Goal: Task Accomplishment & Management: Use online tool/utility

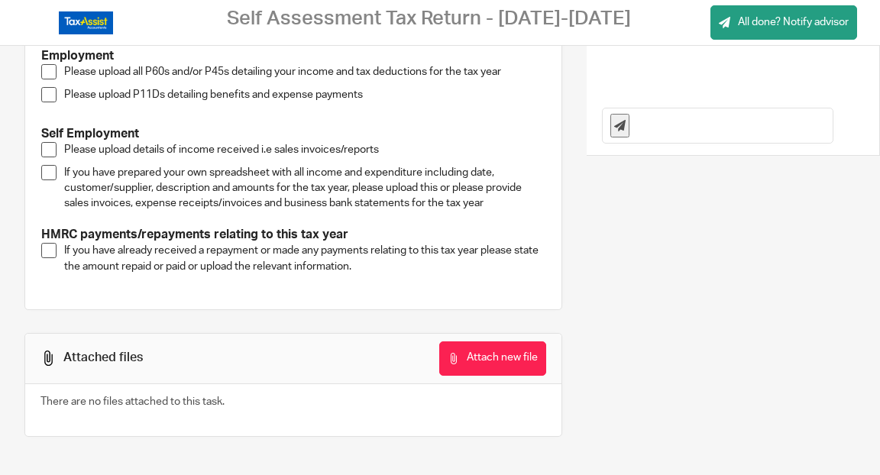
scroll to position [419, 0]
click at [492, 359] on button "Attach new file" at bounding box center [492, 359] width 107 height 34
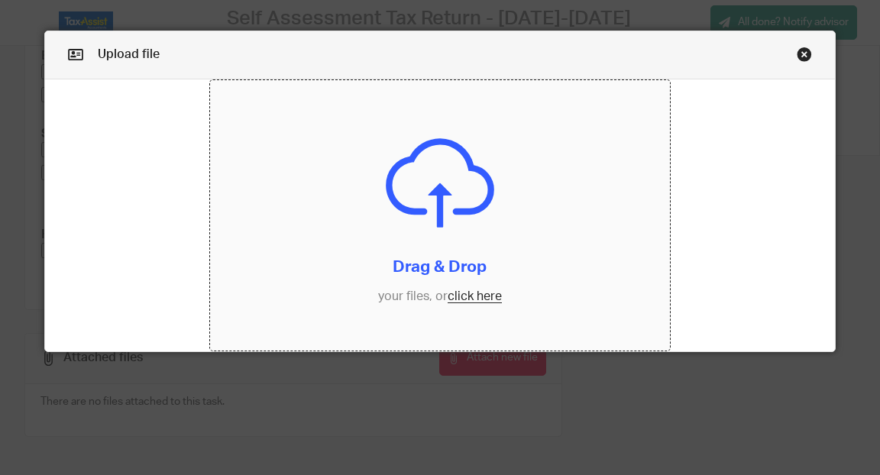
click at [471, 304] on input "file" at bounding box center [440, 215] width 460 height 271
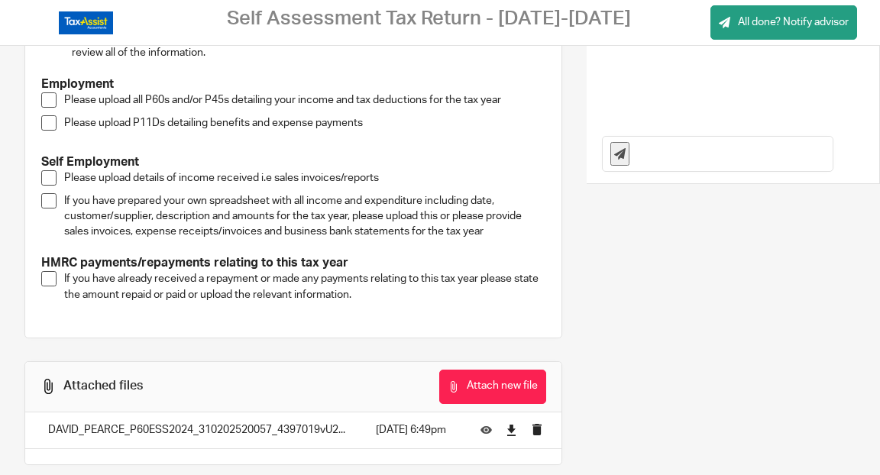
scroll to position [306, 0]
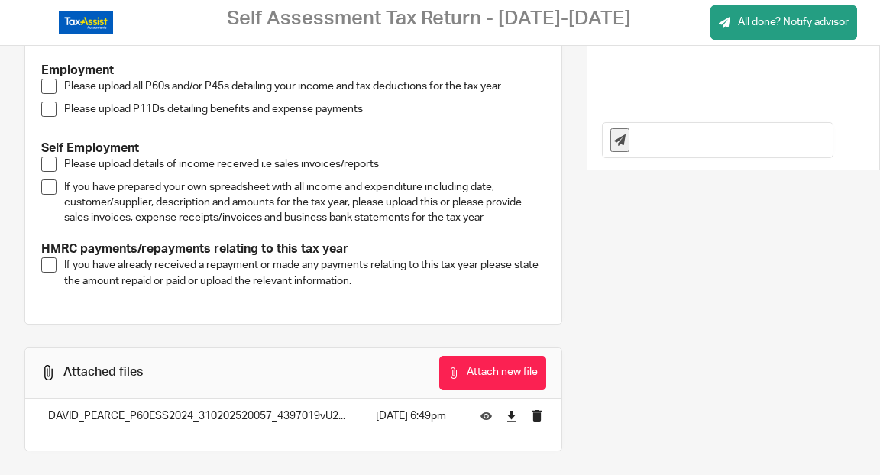
click at [44, 94] on span at bounding box center [48, 86] width 15 height 15
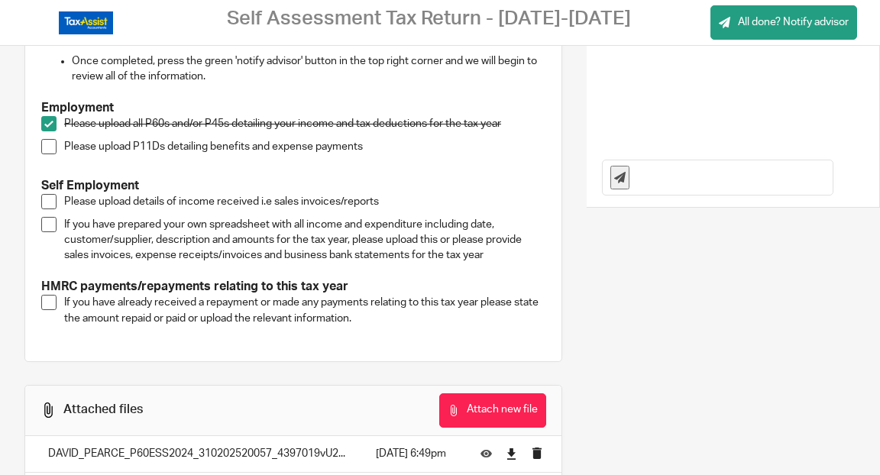
scroll to position [267, 0]
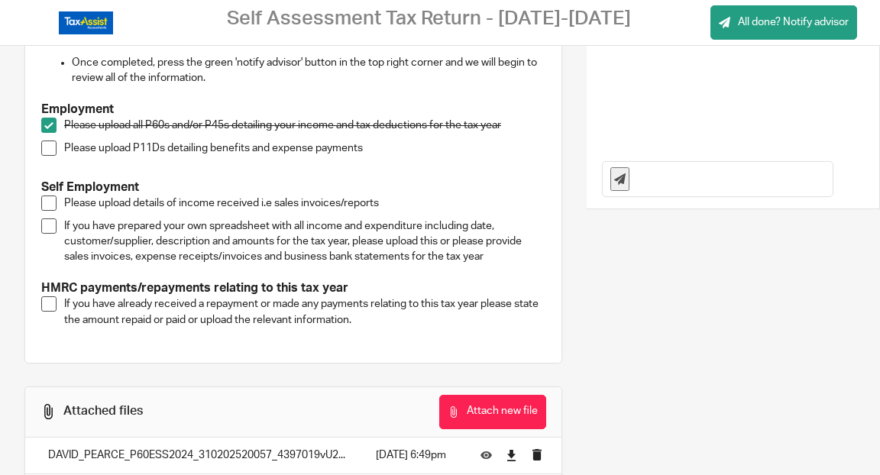
click at [46, 211] on span at bounding box center [48, 203] width 15 height 15
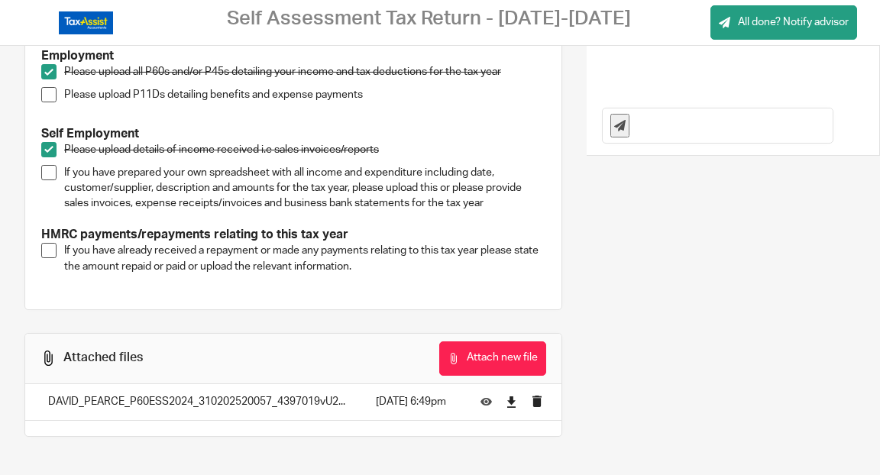
scroll to position [406, 0]
click at [492, 364] on button "Attach new file" at bounding box center [492, 359] width 107 height 34
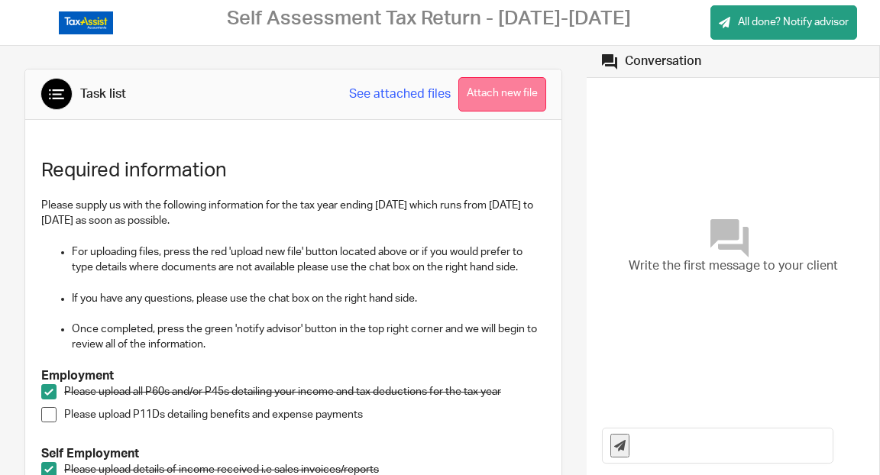
click at [484, 94] on button "Attach new file" at bounding box center [502, 94] width 88 height 34
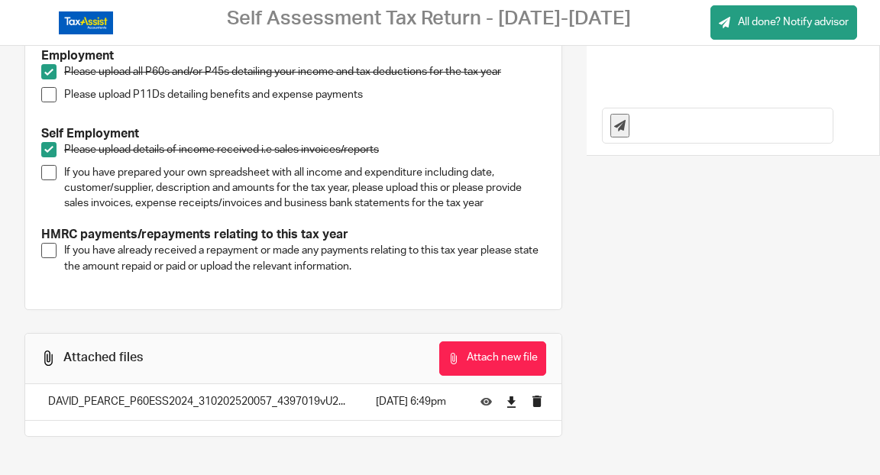
scroll to position [419, 0]
click at [488, 353] on button "Attach new file" at bounding box center [492, 359] width 107 height 34
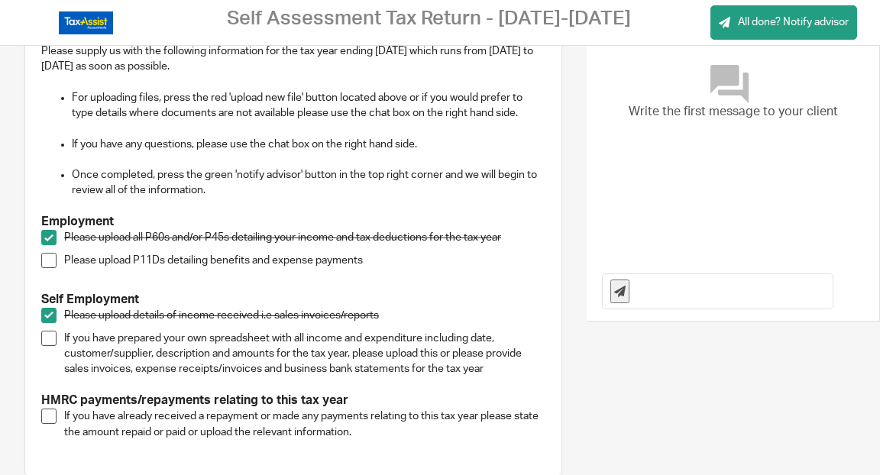
scroll to position [151, 0]
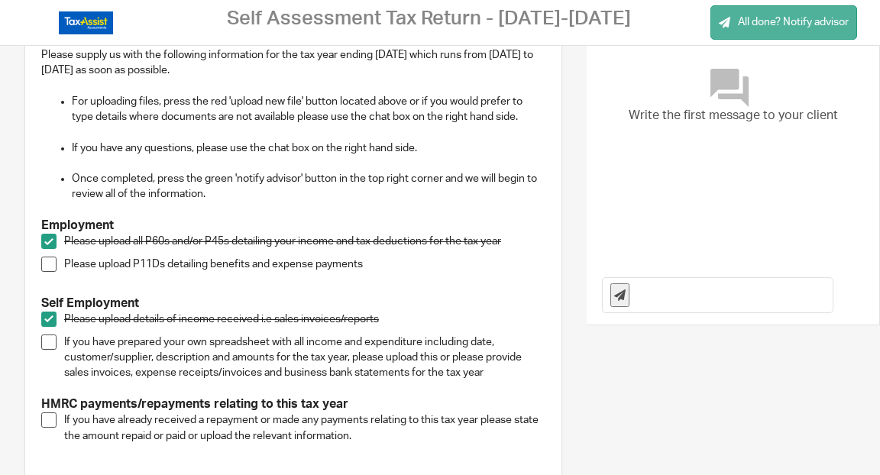
click at [776, 20] on span "All done? Notify advisor" at bounding box center [793, 22] width 111 height 15
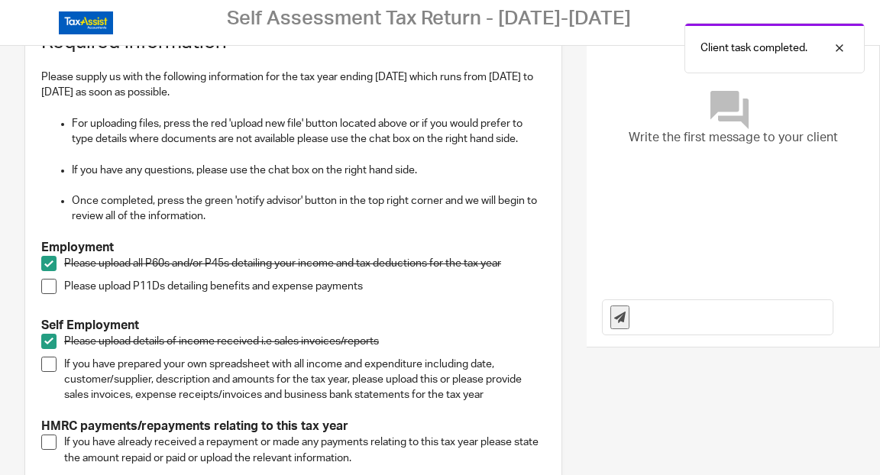
scroll to position [0, 0]
